Goal: Navigation & Orientation: Understand site structure

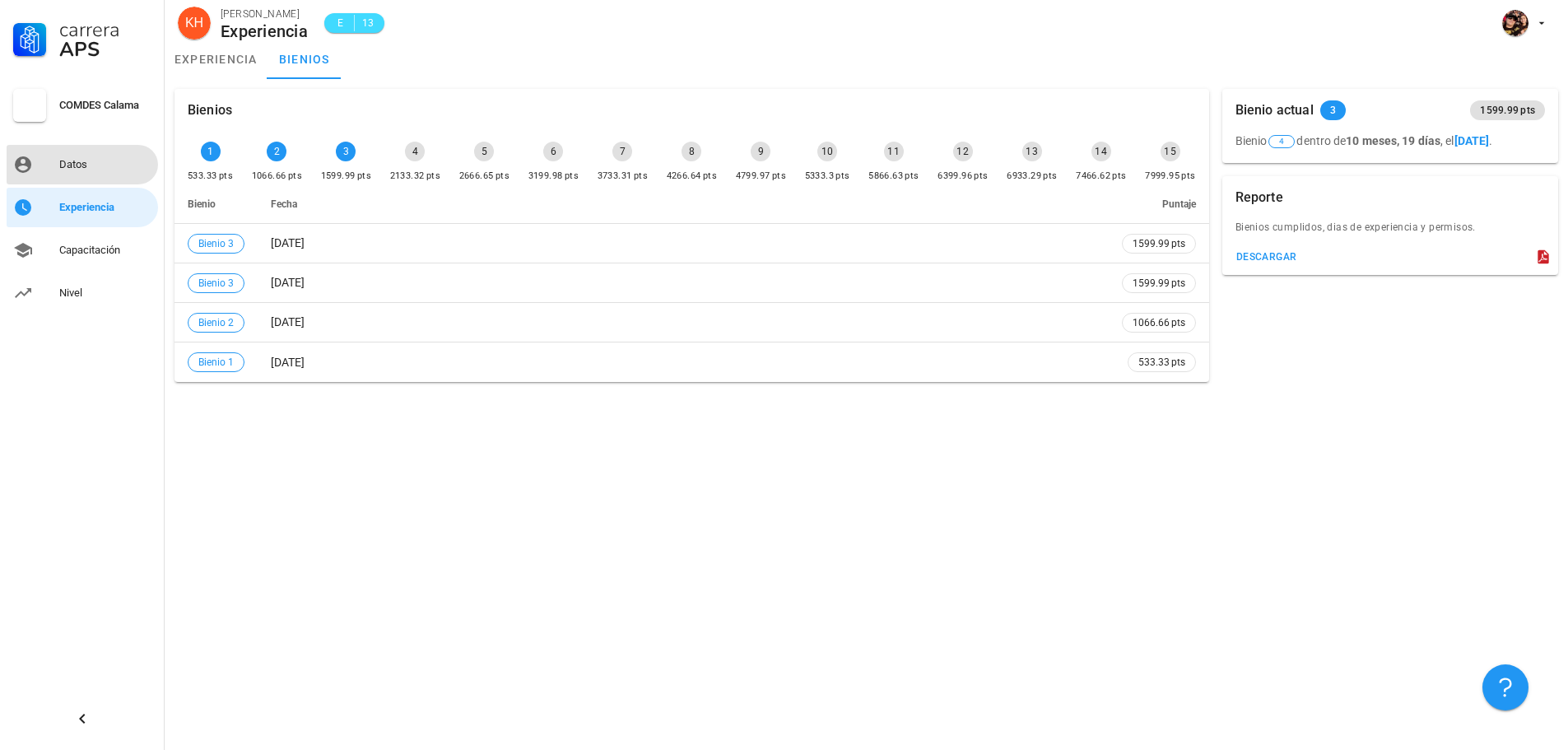
click at [61, 169] on div "Datos" at bounding box center [105, 164] width 92 height 13
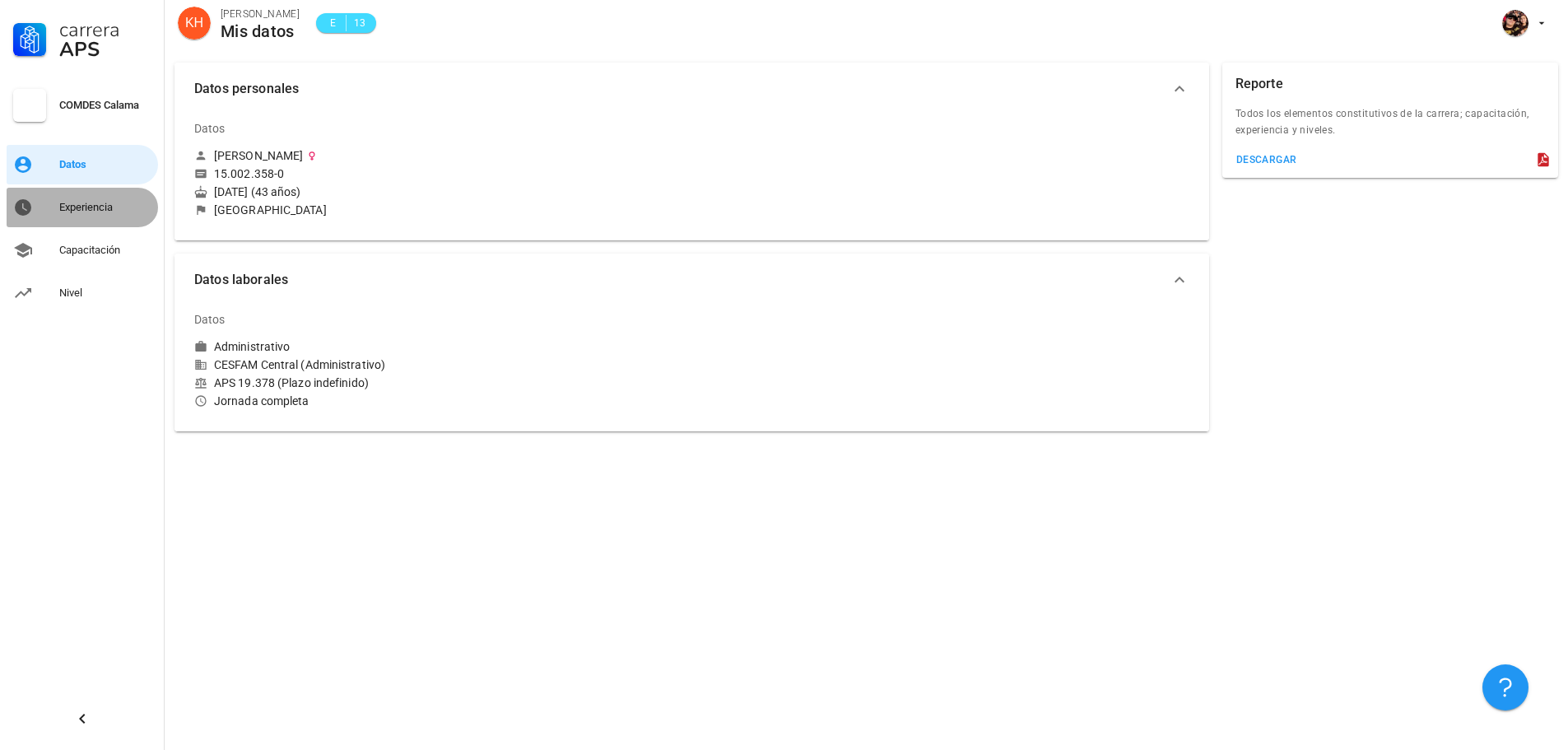
click at [78, 217] on div "Experiencia" at bounding box center [105, 207] width 92 height 26
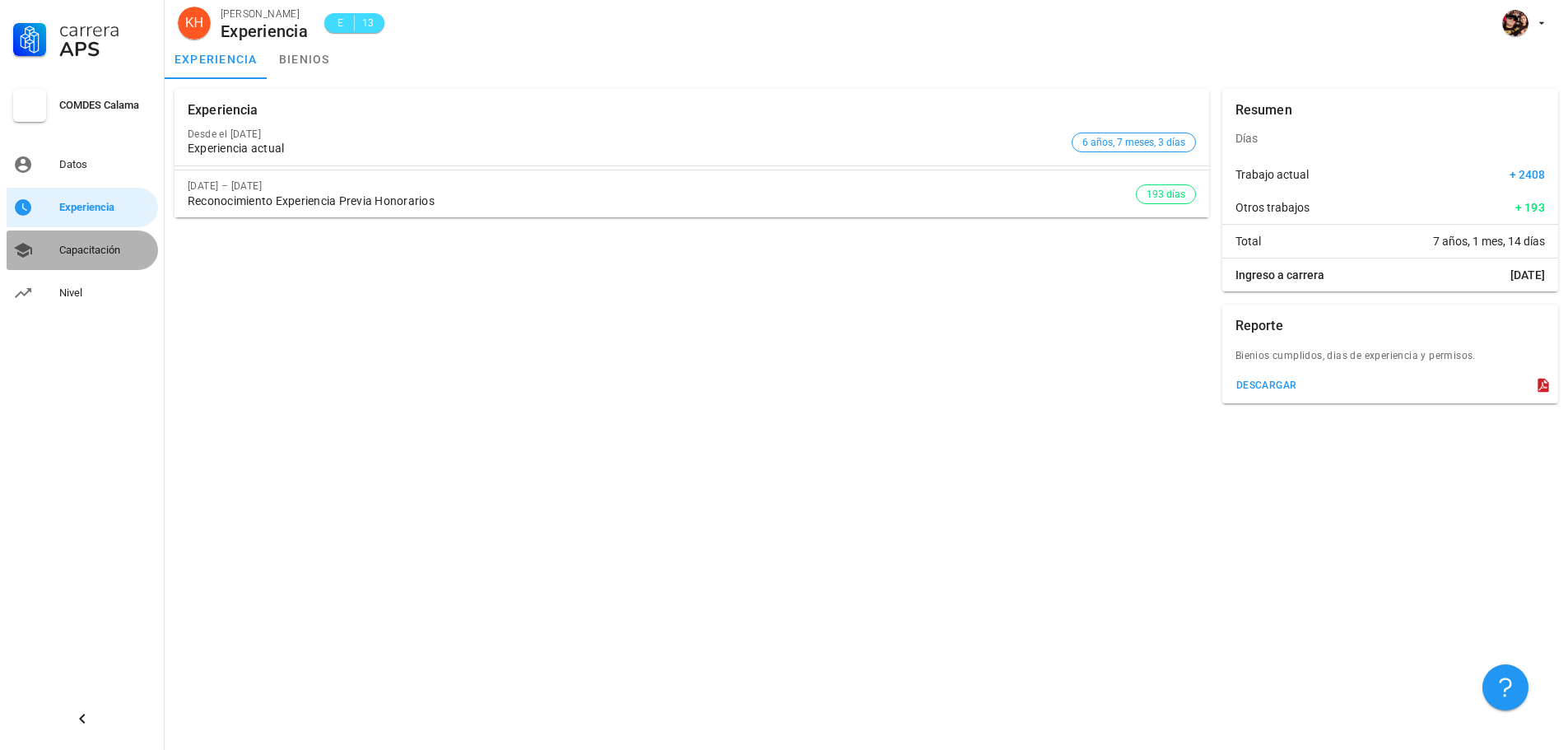
click at [75, 258] on div "Capacitación" at bounding box center [105, 250] width 92 height 26
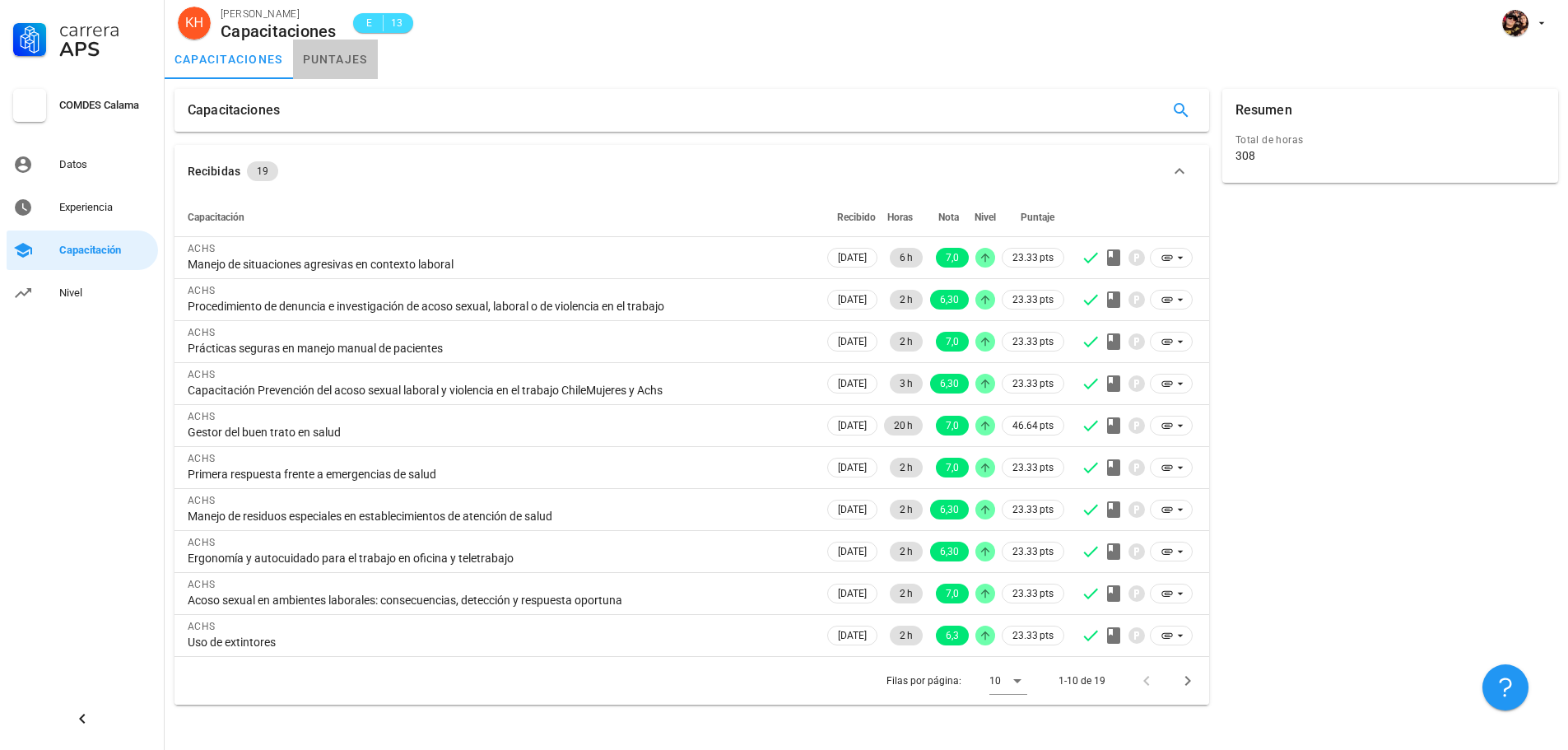
click at [326, 55] on link "puntajes" at bounding box center [334, 59] width 84 height 39
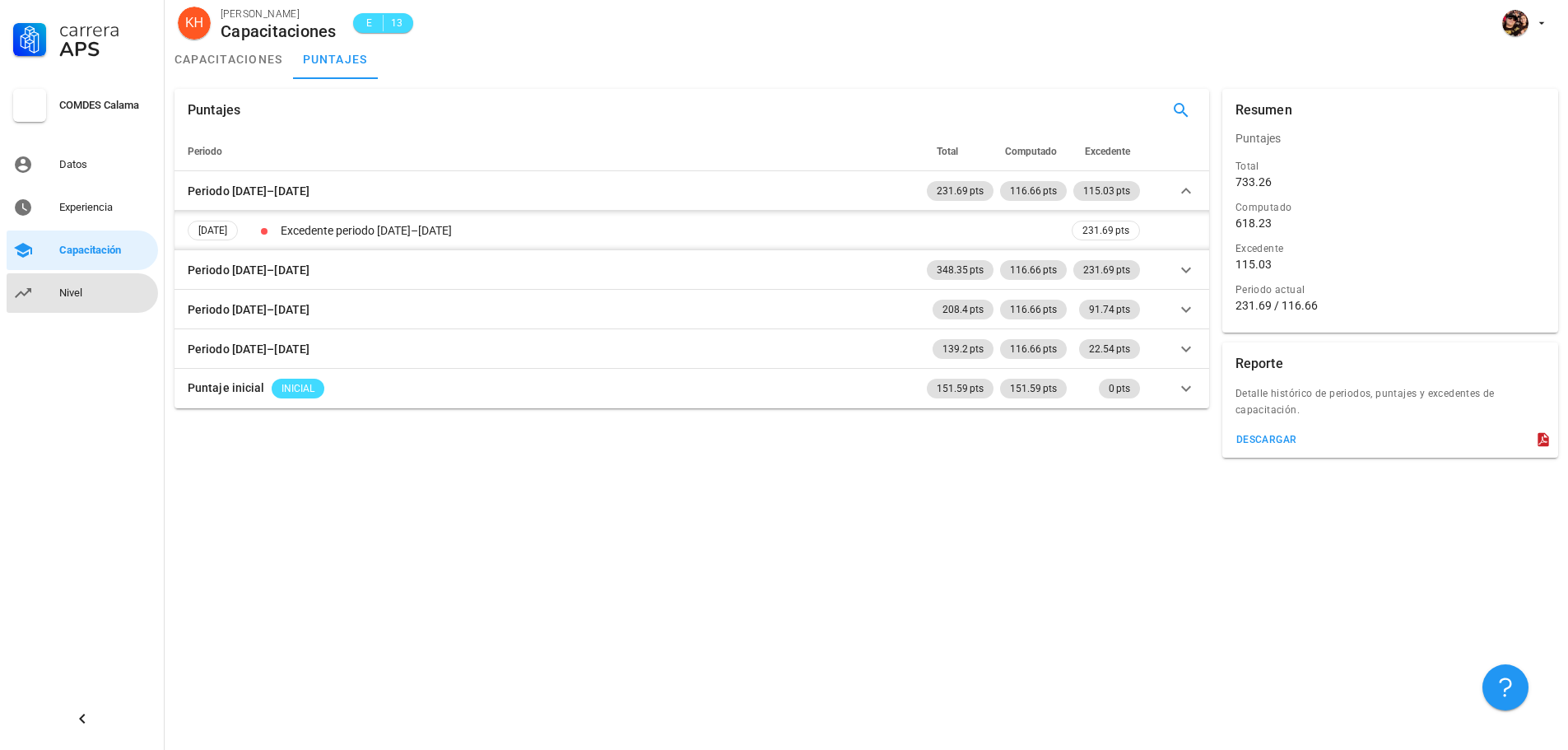
click at [71, 292] on div "Nivel" at bounding box center [105, 293] width 92 height 13
